Goal: Task Accomplishment & Management: Manage account settings

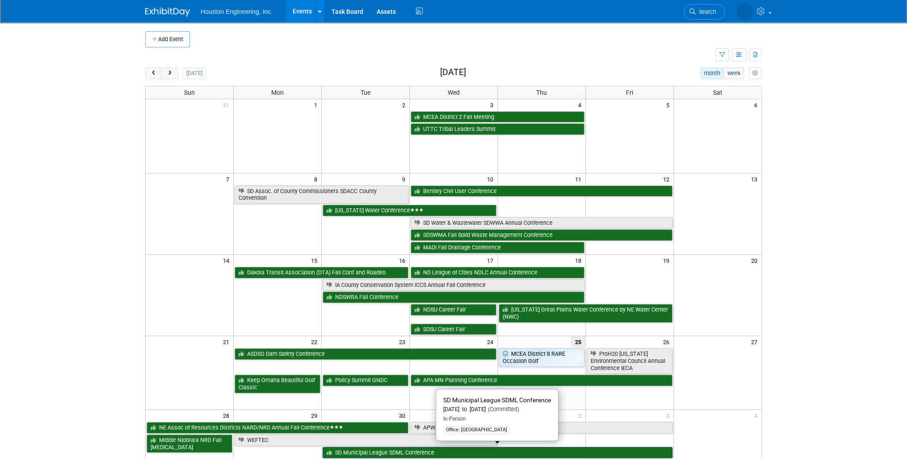
click at [466, 450] on link "SD Municipal League SDML Conference" at bounding box center [496, 453] width 349 height 12
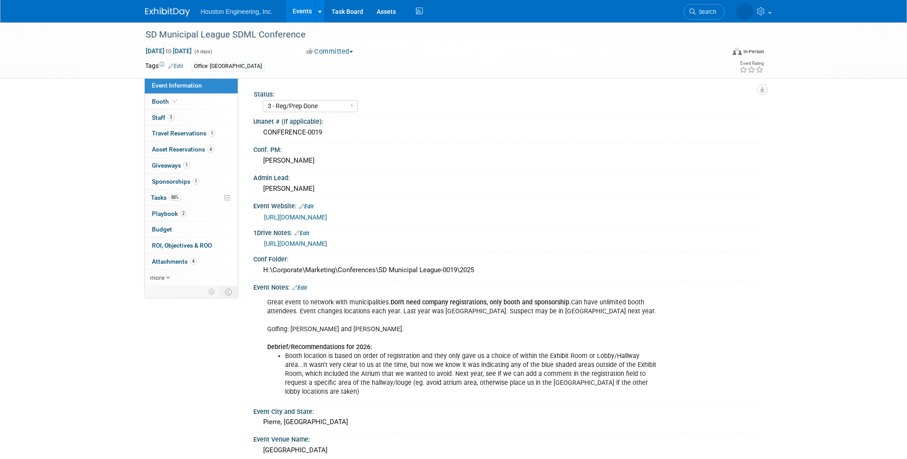
select select "3 - Reg/Prep Done"
select select "No"
select select "Mun. Infrastructure"
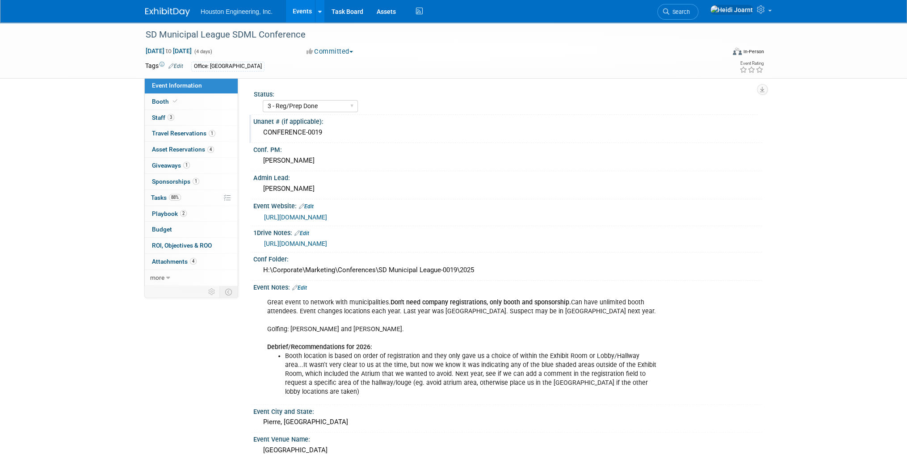
click at [335, 137] on div "CONFERENCE-0019" at bounding box center [507, 132] width 495 height 14
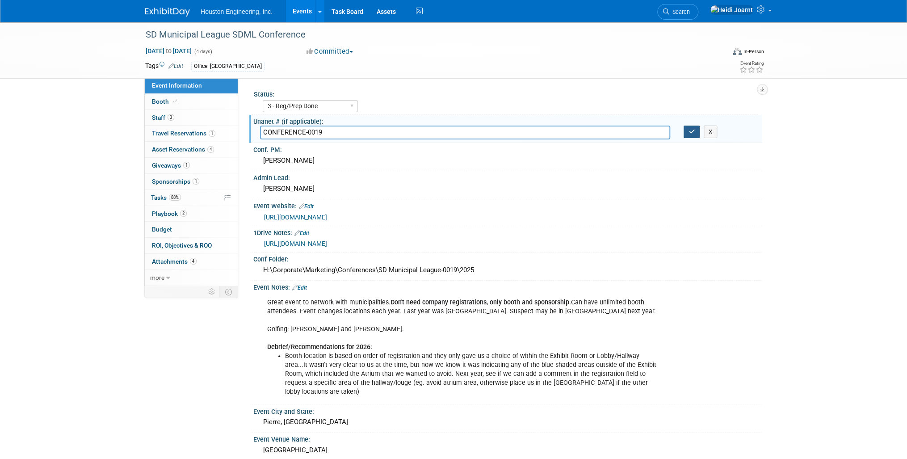
click at [698, 130] on button "button" at bounding box center [691, 131] width 16 height 13
